Goal: Task Accomplishment & Management: Manage account settings

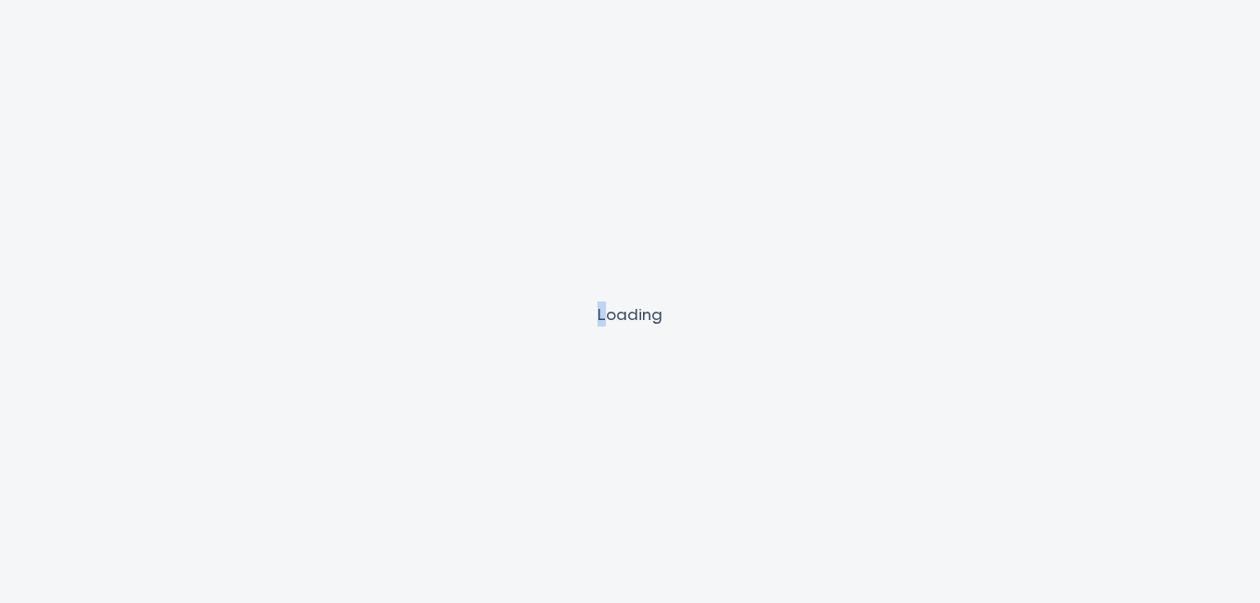
drag, startPoint x: 605, startPoint y: 311, endPoint x: 587, endPoint y: 317, distance: 18.8
click at [587, 317] on div "Loading" at bounding box center [630, 313] width 1260 height 25
drag, startPoint x: 587, startPoint y: 317, endPoint x: 525, endPoint y: 369, distance: 81.0
click at [526, 369] on div "Loading" at bounding box center [630, 301] width 1260 height 603
drag, startPoint x: 658, startPoint y: 314, endPoint x: 592, endPoint y: 327, distance: 67.3
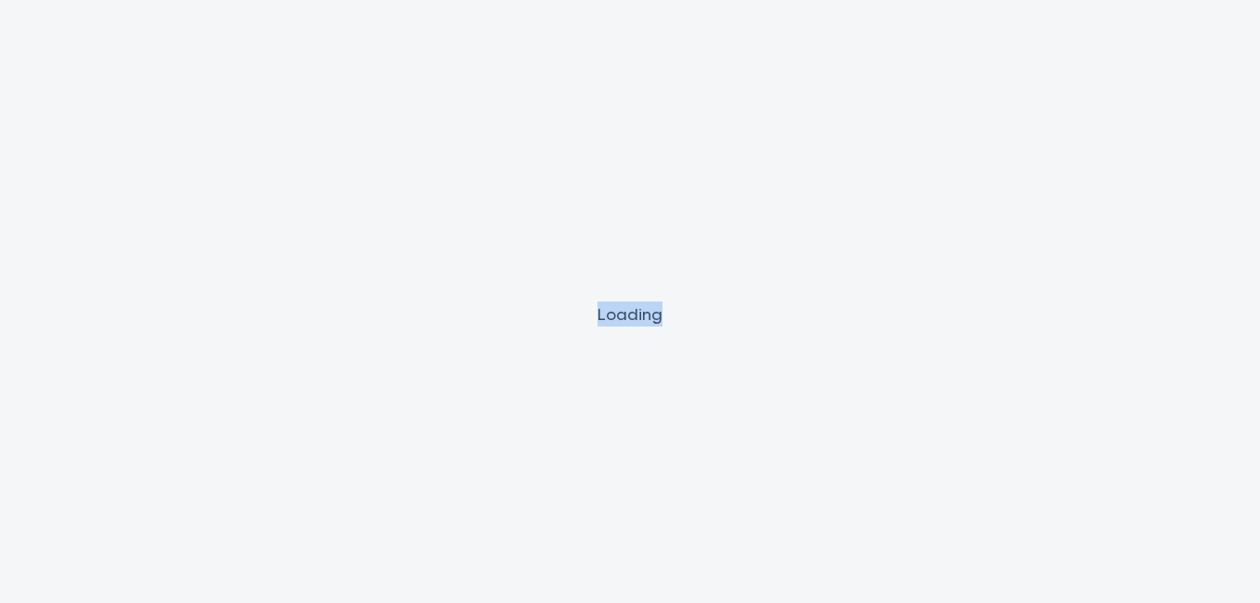
click at [592, 327] on div "Loading" at bounding box center [630, 301] width 1260 height 603
click at [591, 337] on div "Loading" at bounding box center [630, 301] width 1260 height 603
drag, startPoint x: 603, startPoint y: 317, endPoint x: 647, endPoint y: 313, distance: 44.8
click at [647, 313] on div "Loading" at bounding box center [630, 313] width 1260 height 25
click at [647, 318] on div "Loading" at bounding box center [630, 313] width 1260 height 25
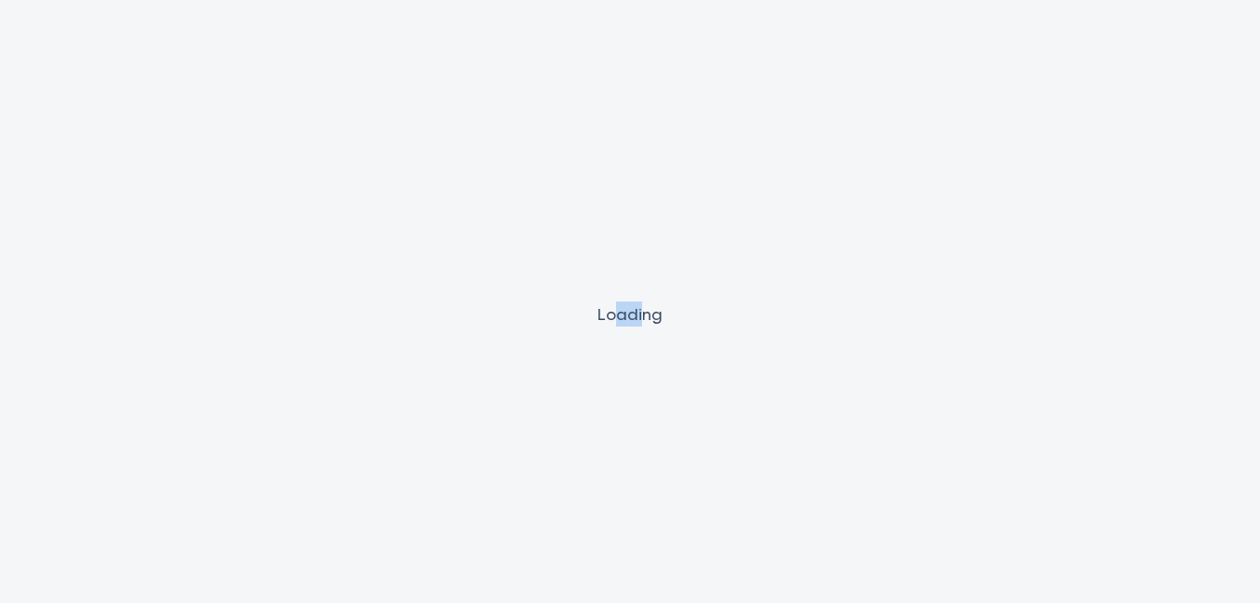
drag, startPoint x: 640, startPoint y: 317, endPoint x: 618, endPoint y: 317, distance: 22.3
click at [618, 317] on div "Loading" at bounding box center [630, 313] width 1260 height 25
drag, startPoint x: 618, startPoint y: 317, endPoint x: 601, endPoint y: 390, distance: 74.3
click at [604, 390] on div "Loading" at bounding box center [630, 301] width 1260 height 603
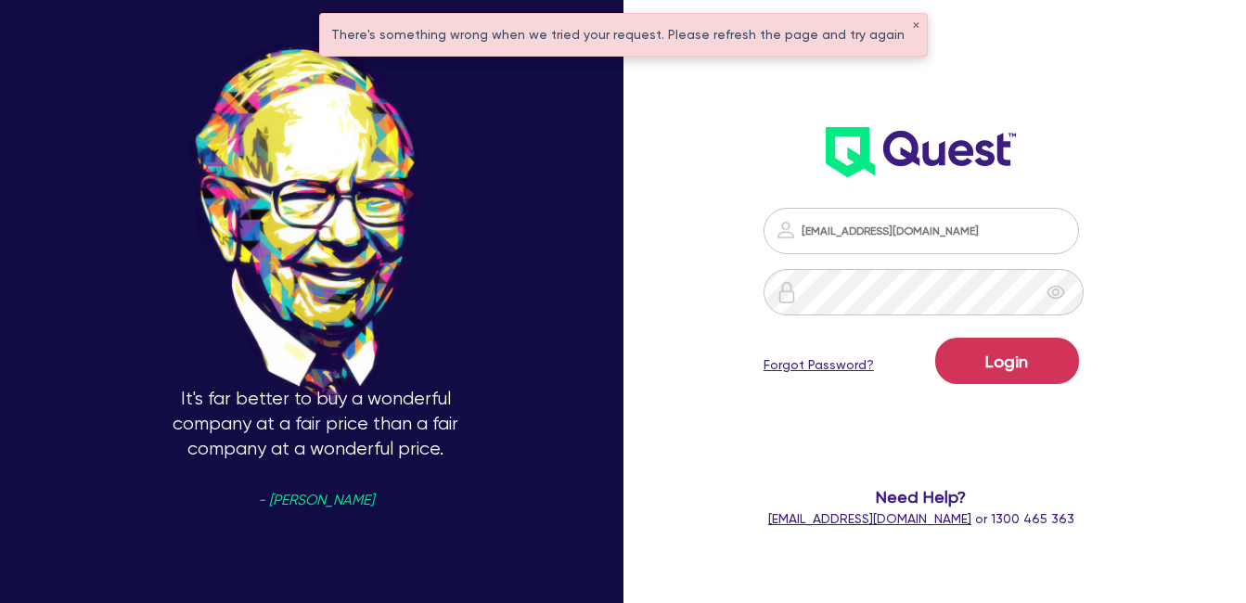
click at [965, 327] on form "farhan@kineticfs.com.au Login Forgot Password? Need Help? help@quest.finance or…" at bounding box center [920, 368] width 315 height 321
click at [1040, 358] on button "Login" at bounding box center [1007, 361] width 144 height 46
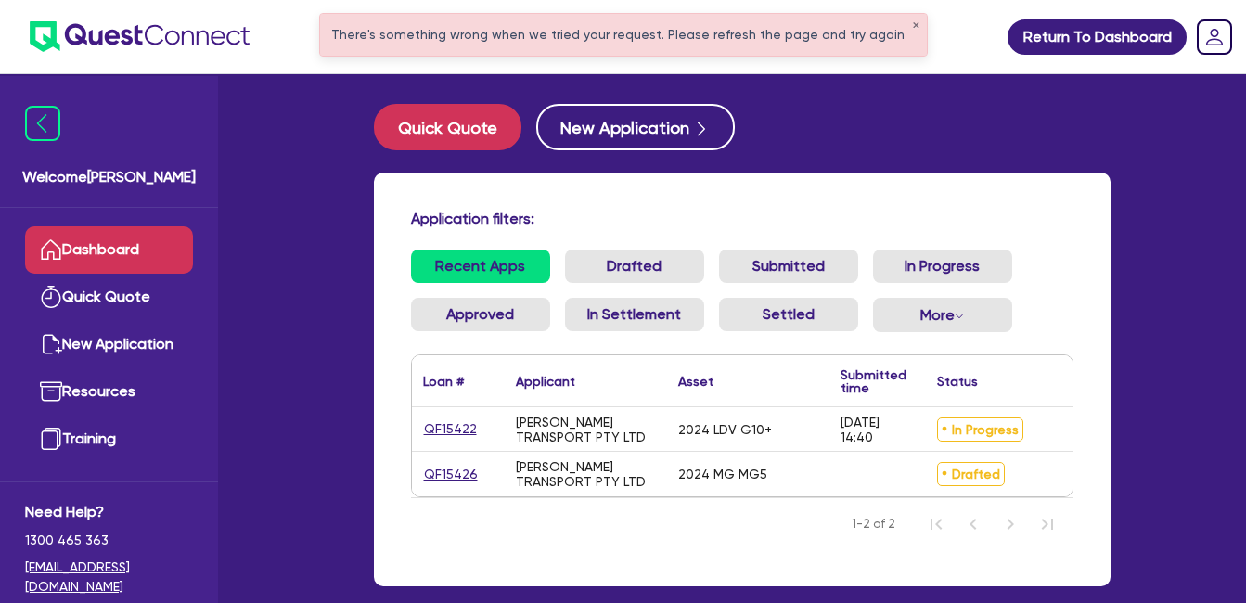
drag, startPoint x: 884, startPoint y: 442, endPoint x: 678, endPoint y: 410, distance: 208.5
click at [678, 410] on div "QF15422 MARVELLE TRANSPORT PTY LTD 2024 LDV G10+ 29/09/2025 - 14:40 In Progress…" at bounding box center [847, 429] width 870 height 45
drag, startPoint x: 678, startPoint y: 410, endPoint x: 782, endPoint y: 429, distance: 105.7
click at [782, 429] on div "2024 LDV G10+" at bounding box center [748, 429] width 162 height 44
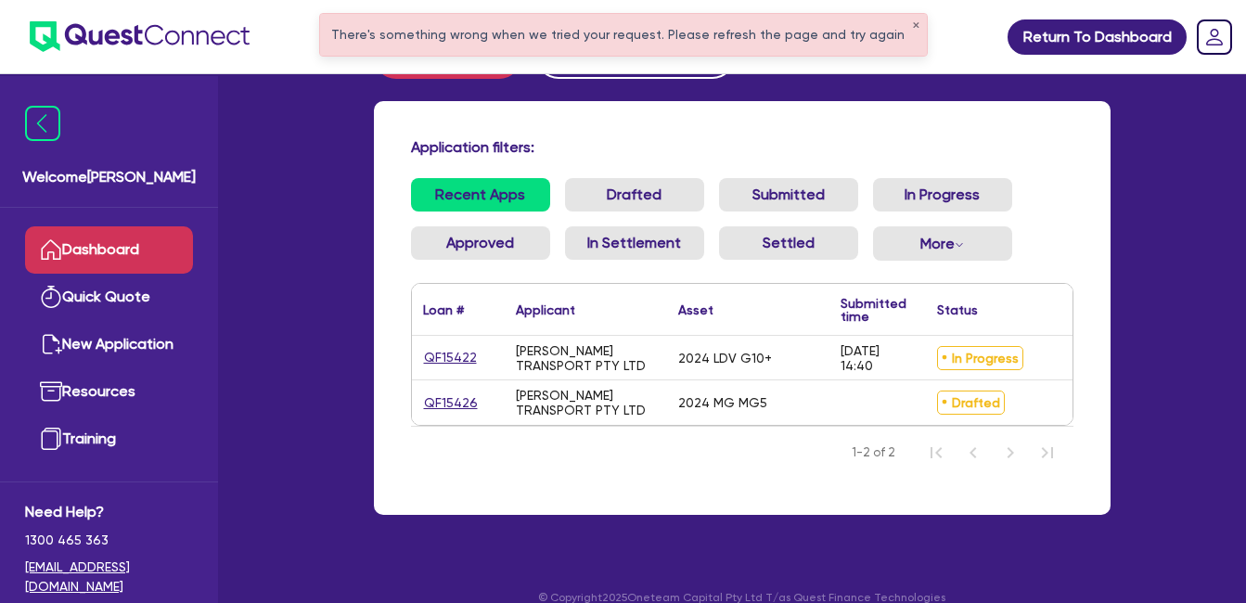
scroll to position [110, 0]
